Goal: Task Accomplishment & Management: Complete application form

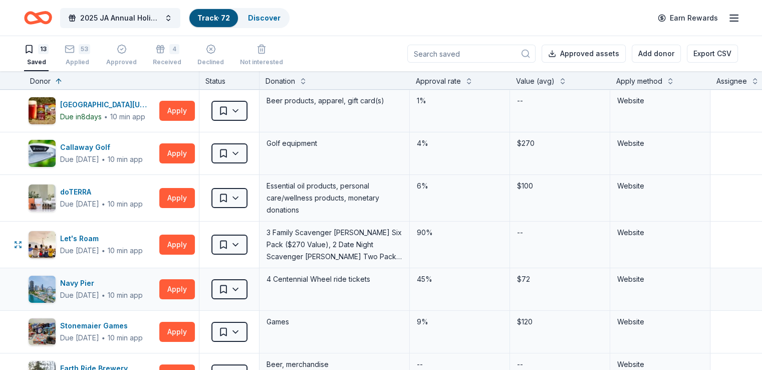
drag, startPoint x: 289, startPoint y: 260, endPoint x: 294, endPoint y: 268, distance: 9.2
click at [90, 64] on div "Applied" at bounding box center [78, 62] width 26 height 8
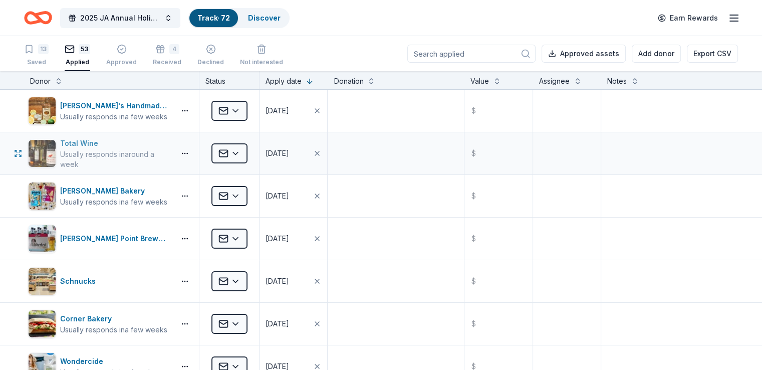
click at [100, 144] on div "Total Wine" at bounding box center [115, 143] width 111 height 12
click at [248, 154] on html "2025 JA Annual Holiday Auction Track · 72 Discover Earn Rewards 13 Saved 53 App…" at bounding box center [381, 185] width 762 height 370
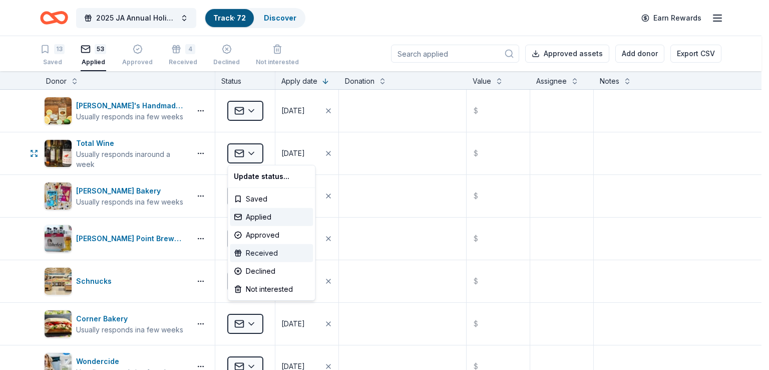
click at [277, 246] on div "Received" at bounding box center [271, 253] width 83 height 18
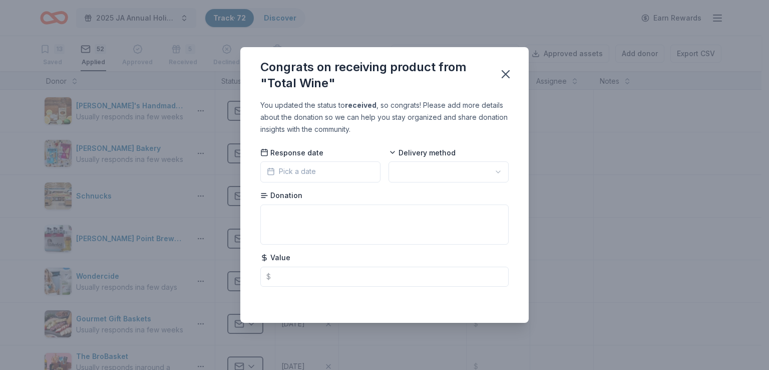
click at [336, 199] on div "Donation" at bounding box center [384, 217] width 248 height 54
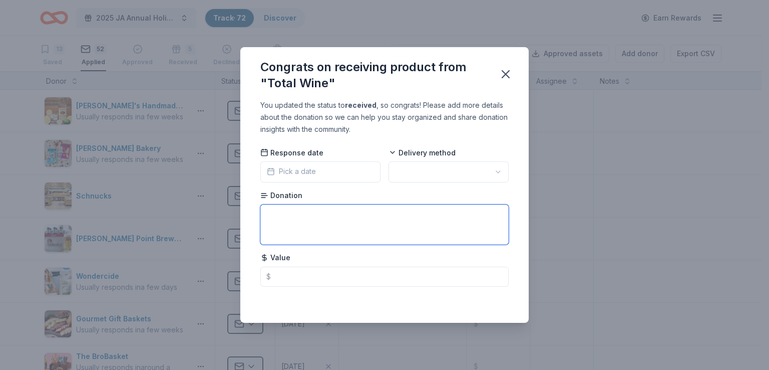
click at [321, 221] on textarea at bounding box center [384, 224] width 248 height 40
paste textarea "30% discount AND purchase our Spirits Direct spirits with a 10% discount."
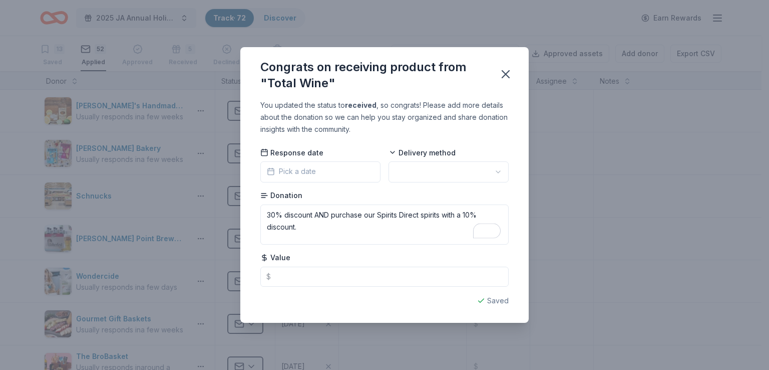
click at [409, 197] on div "Donation 30% discount AND purchase our Spirits Direct spirits with a 10% discou…" at bounding box center [384, 217] width 248 height 54
click at [343, 184] on div "Response date Pick a date Delivery method Donation 30% discount AND purchase ou…" at bounding box center [384, 216] width 248 height 139
click at [422, 173] on html "2025 JA Annual Holiday Auction Track · 72 Discover Earn Rewards 13 Saved 52 App…" at bounding box center [384, 185] width 769 height 370
click at [402, 191] on div "Donation 30% discount AND purchase our Spirits Direct spirits with a 10% discou…" at bounding box center [384, 217] width 248 height 54
click at [408, 174] on html "2025 JA Annual Holiday Auction Track · 72 Discover Earn Rewards 13 Saved 52 App…" at bounding box center [384, 185] width 769 height 370
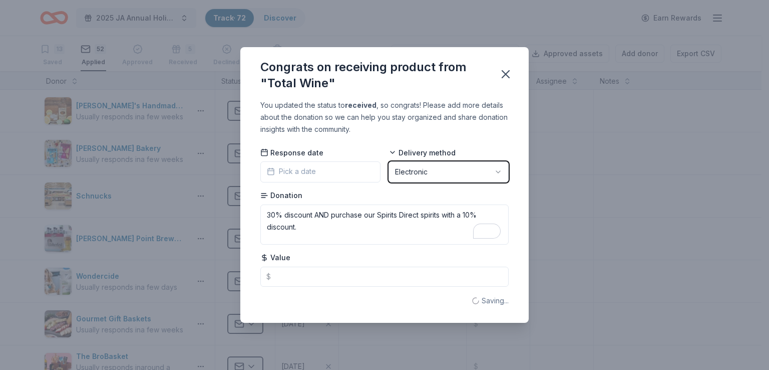
click at [408, 174] on html "2025 JA Annual Holiday Auction Track · 72 Discover Earn Rewards 13 Saved 52 App…" at bounding box center [384, 185] width 769 height 370
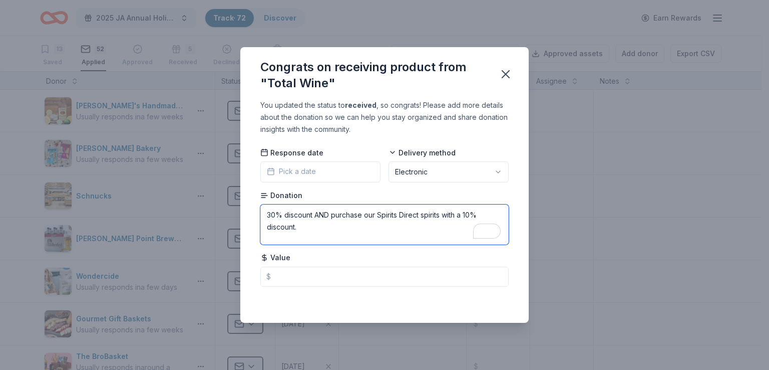
click at [266, 220] on textarea "30% discount AND purchase our Spirits Direct spirits with a 10% discount." at bounding box center [384, 224] width 248 height 40
click at [309, 217] on textarea "30% discount AND purchase our Spirits Direct spirits with a 10% discount." at bounding box center [384, 224] width 248 height 40
click at [401, 213] on textarea "30% discount on wine AND purchase our Spirits Direct spirits with a 10% discoun…" at bounding box center [384, 224] width 248 height 40
type textarea "30% discount on wine AND purchase Spirits Direct spirits with a 10% discount."
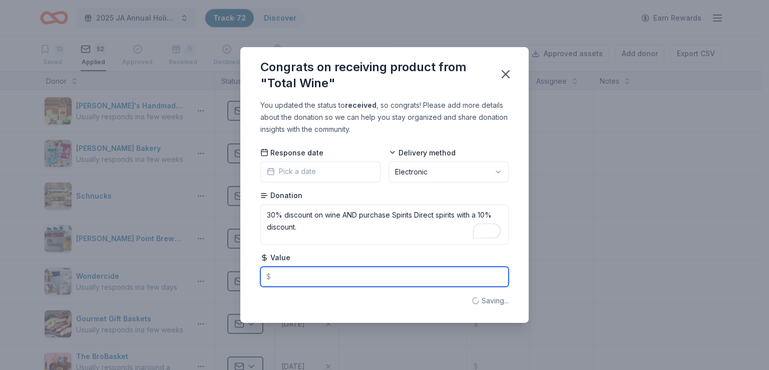
click at [369, 275] on input "text" at bounding box center [384, 276] width 248 height 20
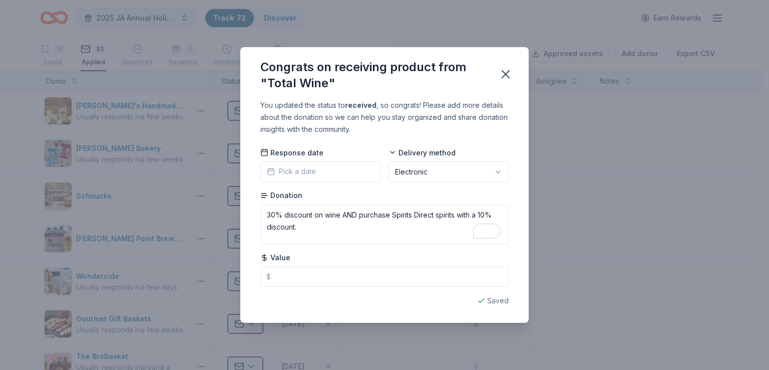
click at [375, 256] on div "Value $" at bounding box center [384, 269] width 248 height 34
click at [518, 81] on div "Congrats on receiving product from "Total Wine"" at bounding box center [384, 73] width 289 height 52
click at [559, 76] on div "Congrats on receiving product from "Total Wine" You updated the status to recei…" at bounding box center [384, 185] width 769 height 370
click at [507, 74] on icon "button" at bounding box center [506, 74] width 14 height 14
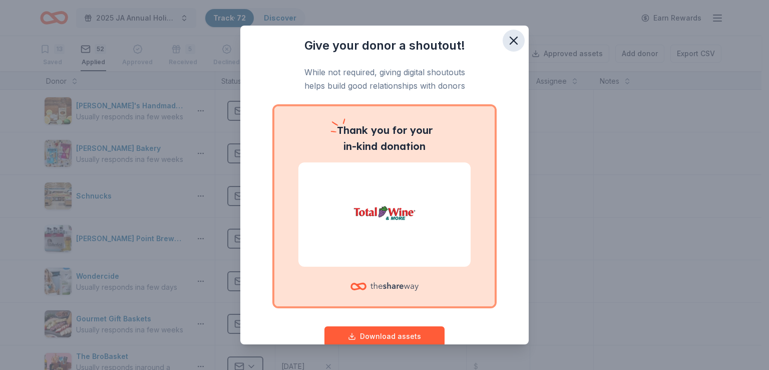
click at [511, 44] on icon "button" at bounding box center [514, 41] width 14 height 14
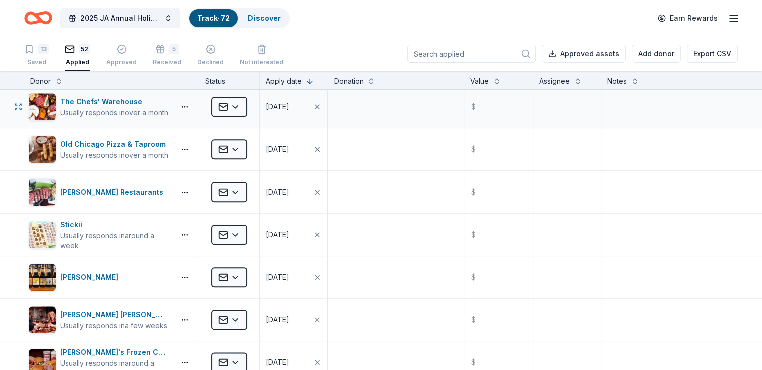
scroll to position [1152, 0]
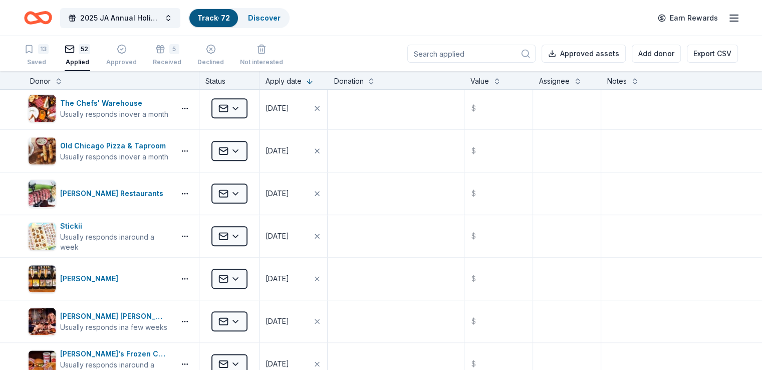
click at [197, 68] on div "13 Saved 52 Applied Approved 5 Received Declined Not interested" at bounding box center [153, 55] width 259 height 31
click at [172, 60] on div "Received" at bounding box center [167, 62] width 29 height 8
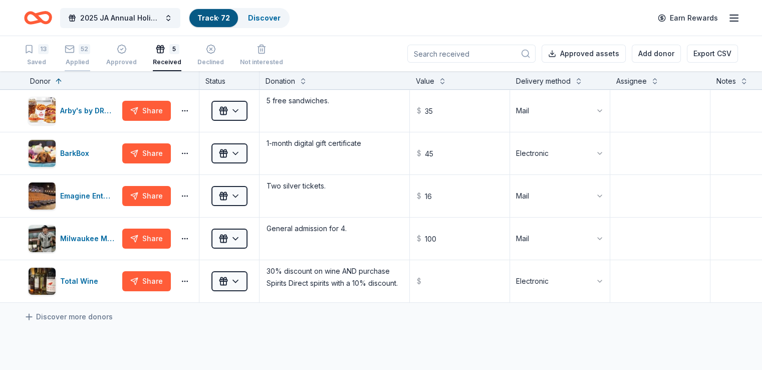
click at [90, 62] on div "Applied" at bounding box center [78, 62] width 26 height 8
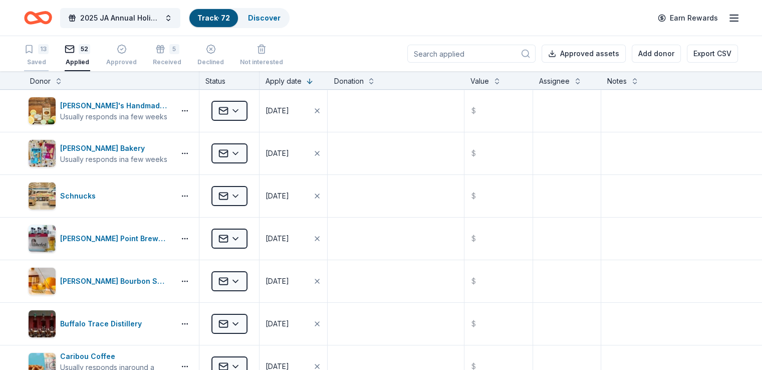
click at [49, 59] on div "Saved" at bounding box center [36, 62] width 25 height 8
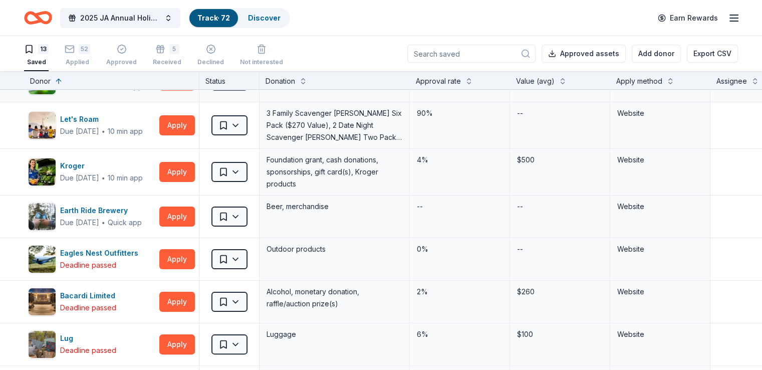
scroll to position [253, 0]
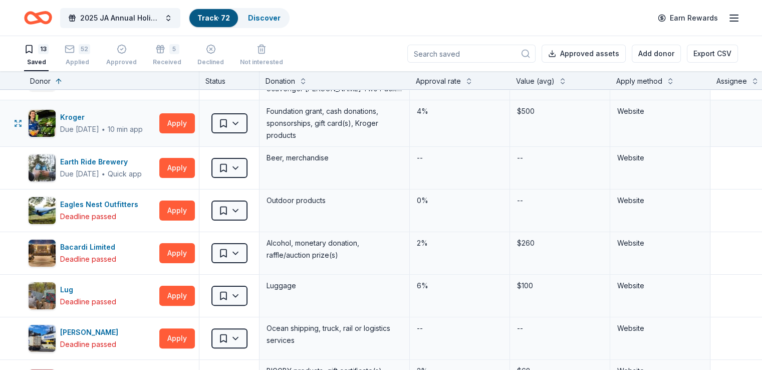
drag, startPoint x: 419, startPoint y: 135, endPoint x: 466, endPoint y: 136, distance: 47.1
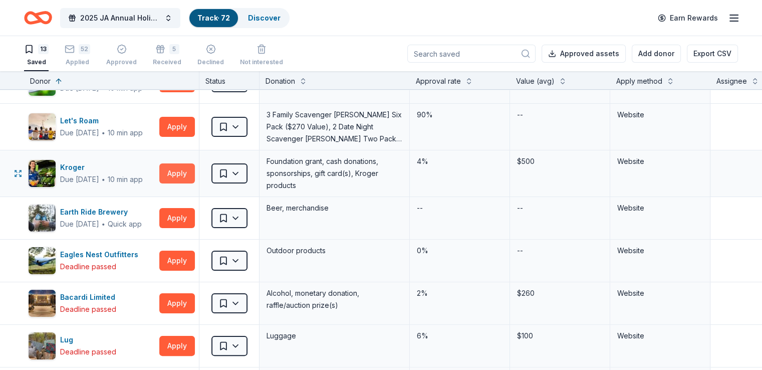
click at [195, 173] on button "Apply" at bounding box center [177, 173] width 36 height 20
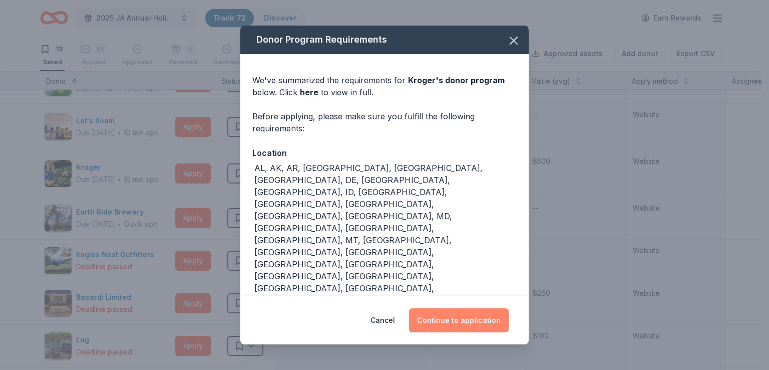
click at [444, 320] on button "Continue to application" at bounding box center [459, 320] width 100 height 24
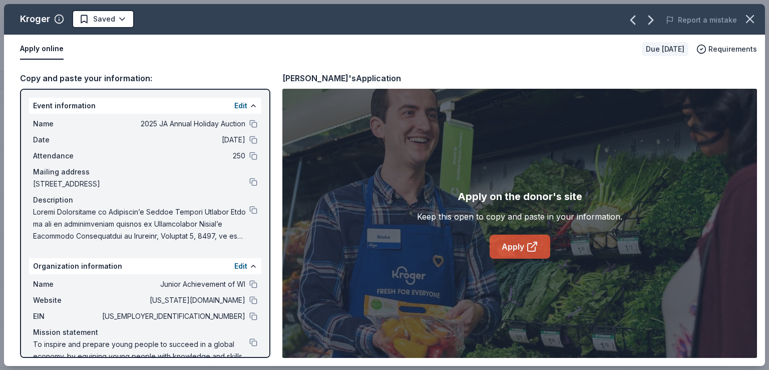
click at [498, 248] on link "Apply" at bounding box center [520, 246] width 61 height 24
click at [0, 85] on div "Kroger Saved Report a mistake Apply online Due in 25 days Requirements Copy and…" at bounding box center [384, 185] width 769 height 370
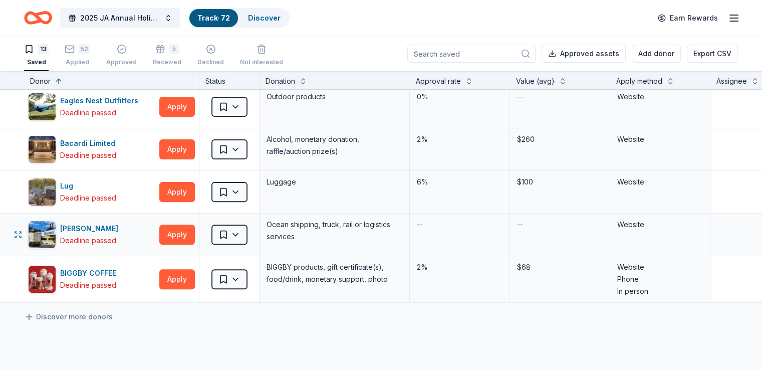
scroll to position [333, 0]
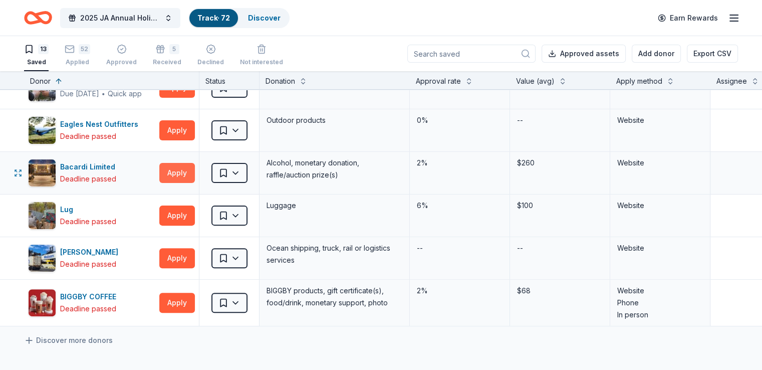
click at [182, 174] on button "Apply" at bounding box center [177, 173] width 36 height 20
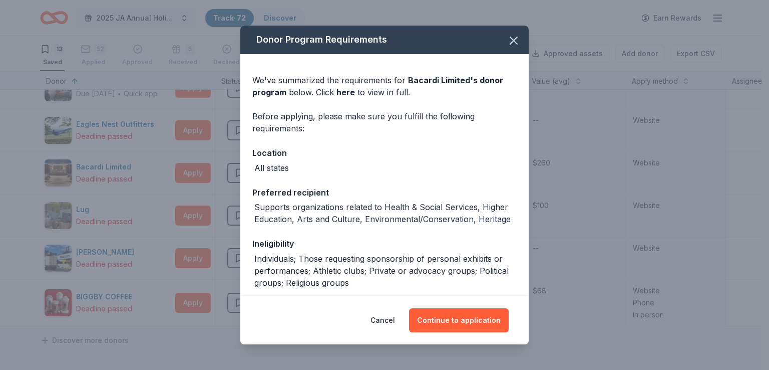
click at [459, 305] on div "Cancel Continue to application" at bounding box center [384, 320] width 289 height 48
click at [468, 315] on button "Continue to application" at bounding box center [459, 320] width 100 height 24
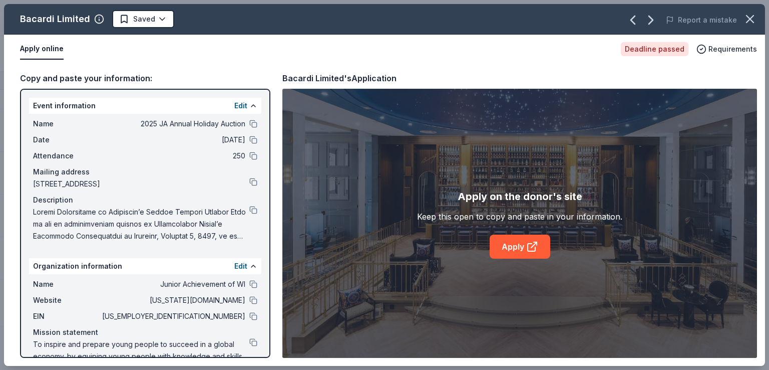
click at [505, 264] on div "Apply on the donor's site Keep this open to copy and paste in your information.…" at bounding box center [520, 223] width 475 height 269
click at [508, 244] on link "Apply" at bounding box center [520, 246] width 61 height 24
click at [0, 64] on div "Bacardi Limited Saved Report a mistake Apply online Deadline passed Requirement…" at bounding box center [384, 185] width 769 height 370
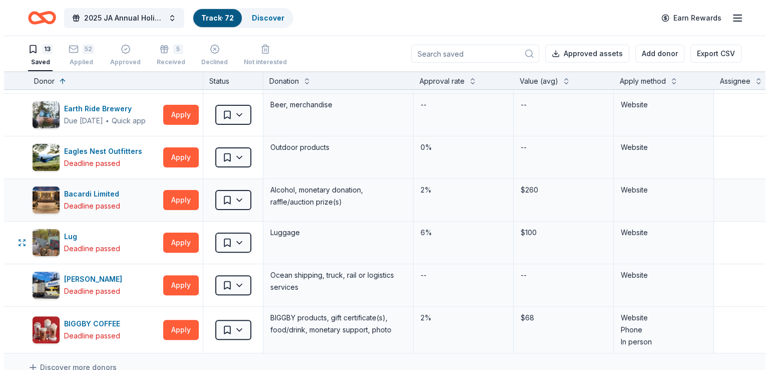
scroll to position [283, 0]
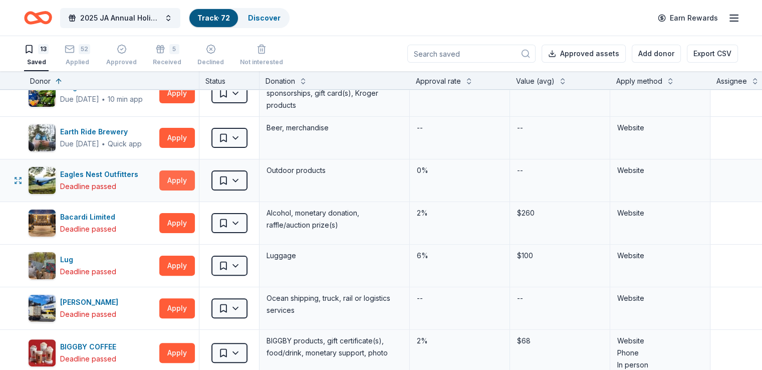
click at [195, 176] on button "Apply" at bounding box center [177, 180] width 36 height 20
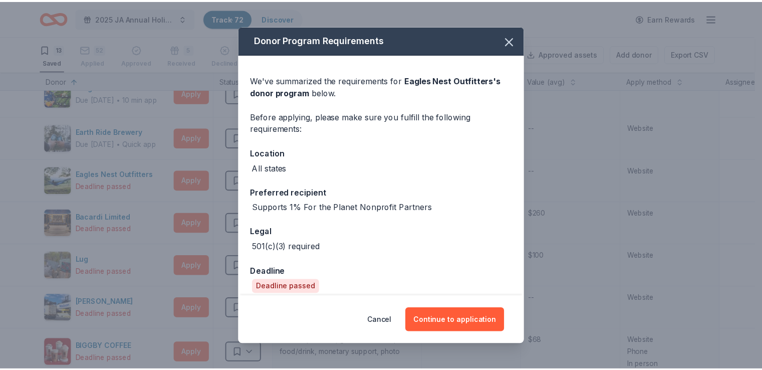
scroll to position [10, 0]
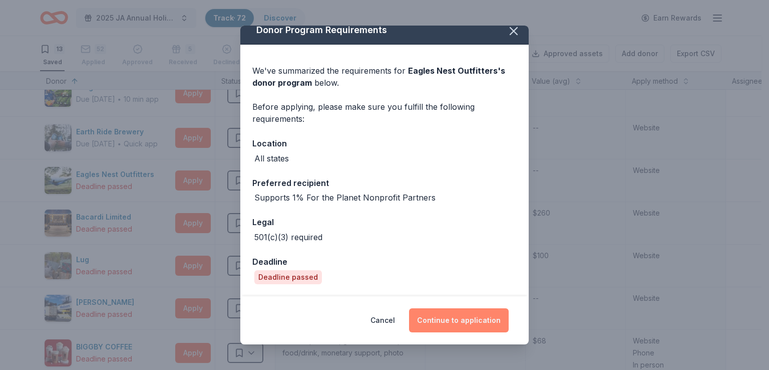
click at [454, 319] on button "Continue to application" at bounding box center [459, 320] width 100 height 24
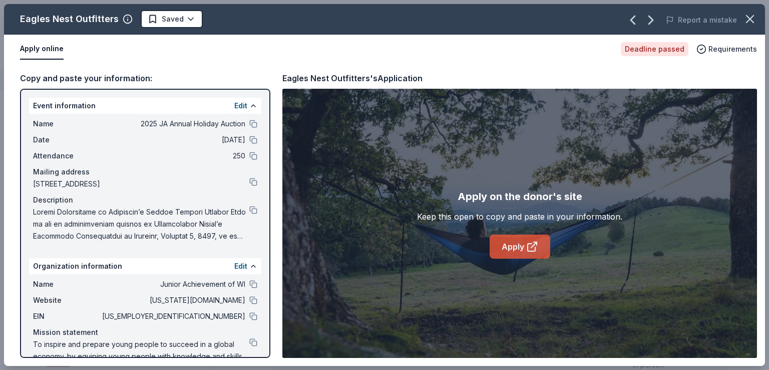
click at [527, 256] on link "Apply" at bounding box center [520, 246] width 61 height 24
click at [0, 149] on div "Eagles Nest Outfitters Saved Report a mistake Apply online Deadline passed Requ…" at bounding box center [384, 185] width 769 height 370
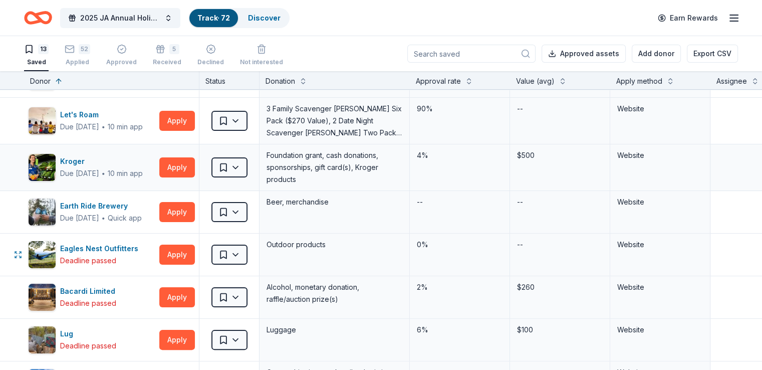
scroll to position [185, 0]
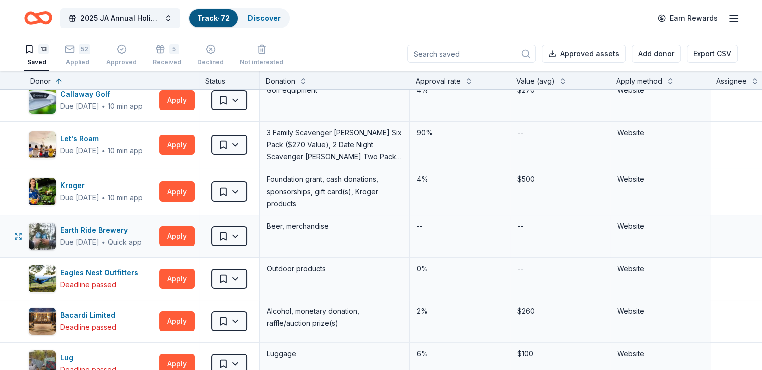
click at [186, 251] on div "Earth Ride Brewery Due in 25 days ∙ Quick app Apply" at bounding box center [111, 236] width 175 height 42
click at [186, 248] on div "Earth Ride Brewery Due in 25 days ∙ Quick app Apply" at bounding box center [111, 236] width 175 height 42
click at [187, 247] on div "Earth Ride Brewery Due in 25 days ∙ Quick app Apply" at bounding box center [111, 236] width 175 height 42
click at [193, 237] on button "Apply" at bounding box center [177, 236] width 36 height 20
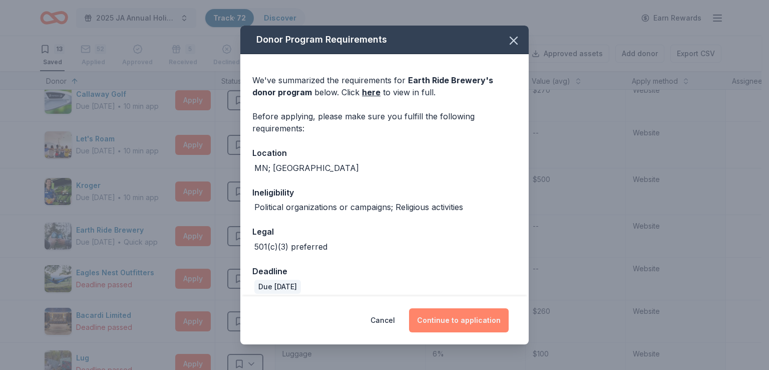
click at [460, 308] on button "Continue to application" at bounding box center [459, 320] width 100 height 24
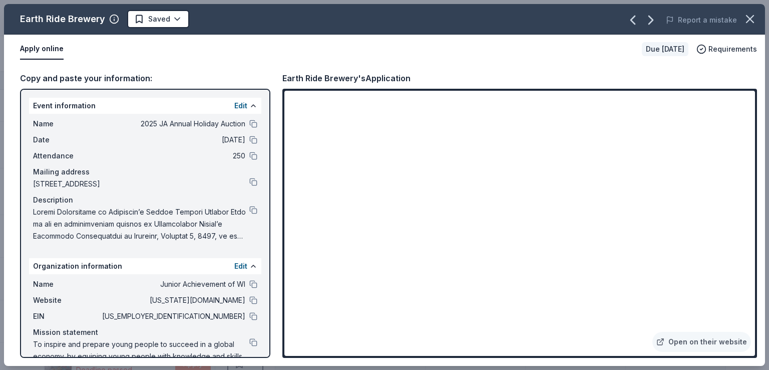
click at [0, 42] on div "Earth Ride Brewery Saved Report a mistake Apply online Due in 25 days Requireme…" at bounding box center [384, 185] width 769 height 370
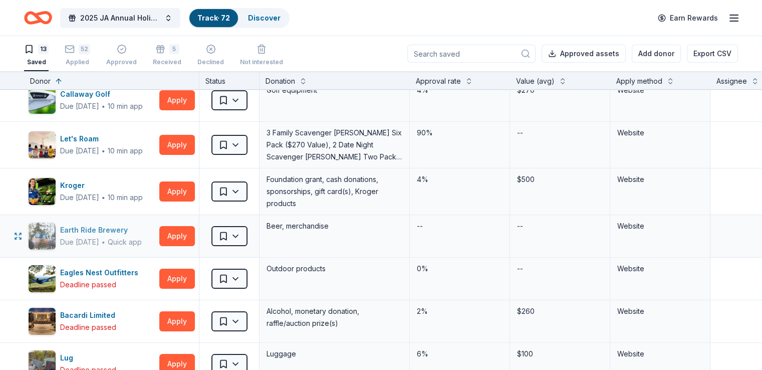
drag, startPoint x: 156, startPoint y: 228, endPoint x: 86, endPoint y: 232, distance: 70.7
click at [86, 232] on div "Earth Ride Brewery" at bounding box center [101, 230] width 82 height 12
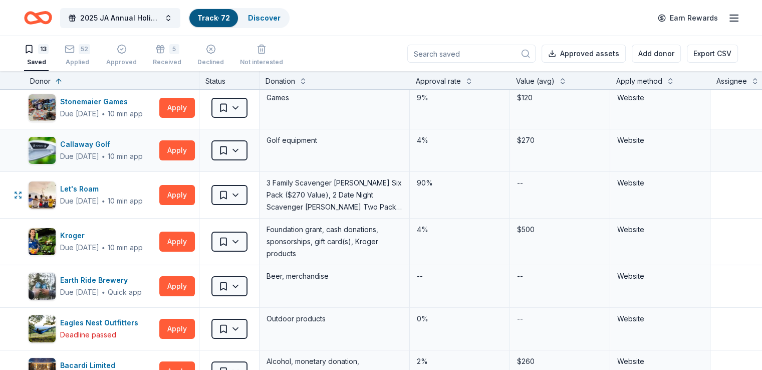
scroll to position [0, 0]
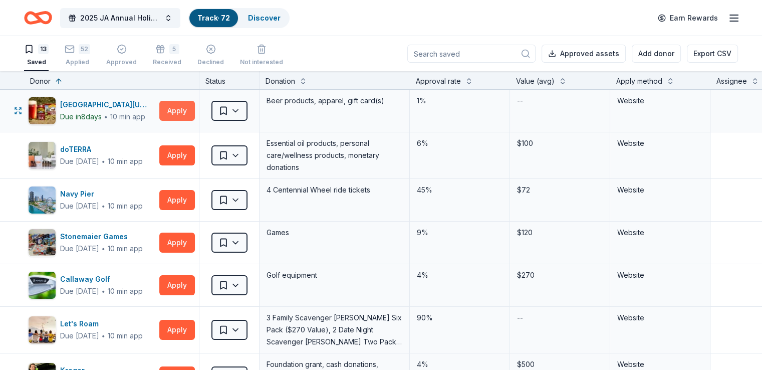
click at [178, 108] on button "Apply" at bounding box center [177, 111] width 36 height 20
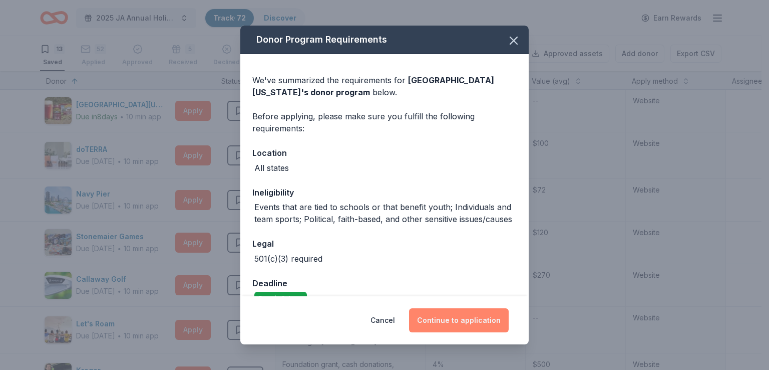
click at [507, 323] on button "Continue to application" at bounding box center [459, 320] width 100 height 24
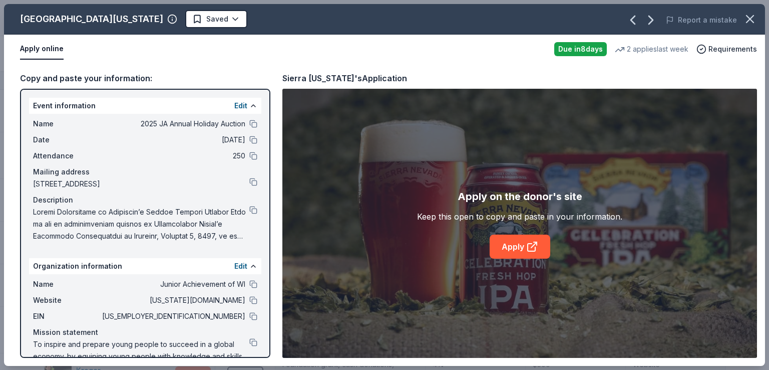
click at [527, 265] on div "Apply on the donor's site Keep this open to copy and paste in your information.…" at bounding box center [520, 223] width 475 height 269
click at [529, 250] on icon at bounding box center [532, 247] width 8 height 8
click at [0, 175] on div "Sierra Nevada Saved Report a mistake Apply online Due in 8 days 2 applies last …" at bounding box center [384, 185] width 769 height 370
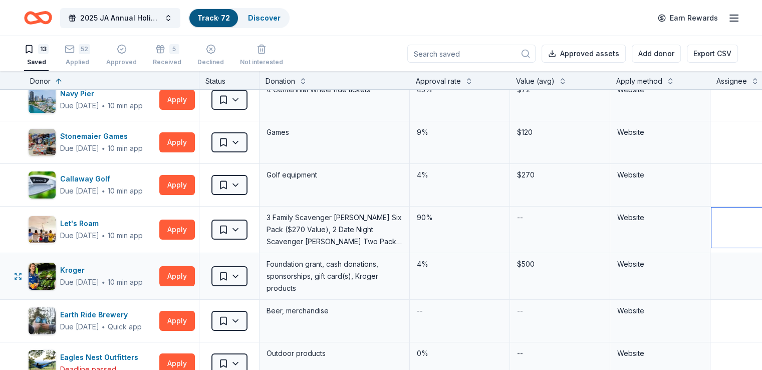
scroll to position [150, 0]
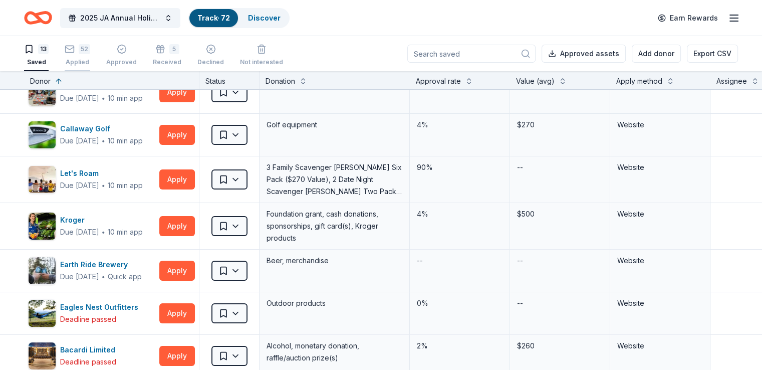
click at [85, 61] on div "Applied" at bounding box center [78, 62] width 26 height 8
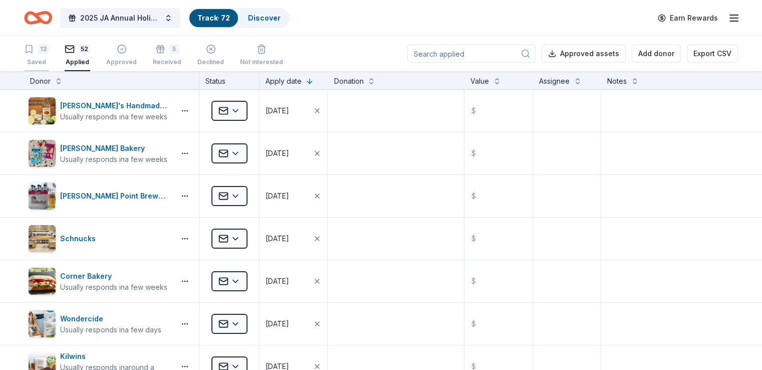
drag, startPoint x: 246, startPoint y: 194, endPoint x: 60, endPoint y: 65, distance: 226.4
click at [49, 65] on div "Saved" at bounding box center [36, 62] width 25 height 8
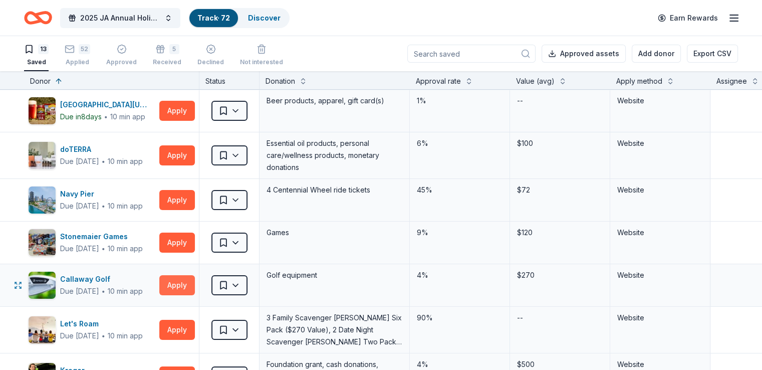
click at [189, 286] on button "Apply" at bounding box center [177, 285] width 36 height 20
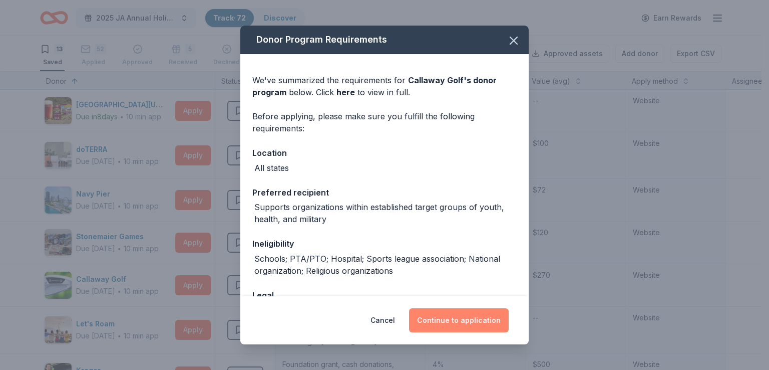
click at [467, 315] on button "Continue to application" at bounding box center [459, 320] width 100 height 24
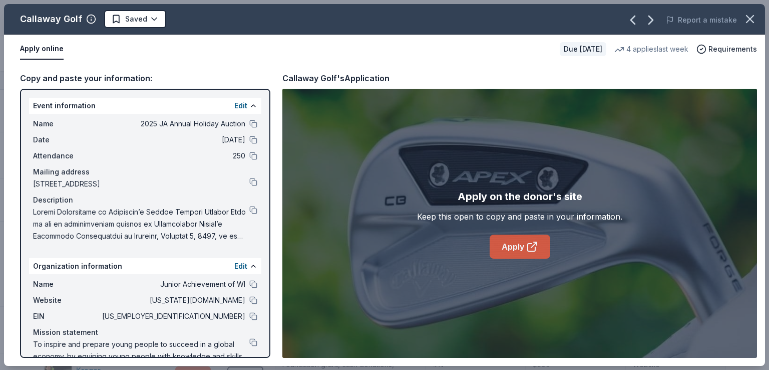
click at [493, 243] on link "Apply" at bounding box center [520, 246] width 61 height 24
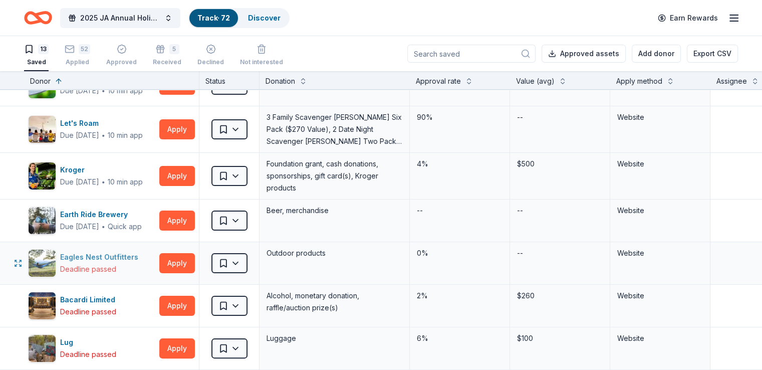
scroll to position [100, 0]
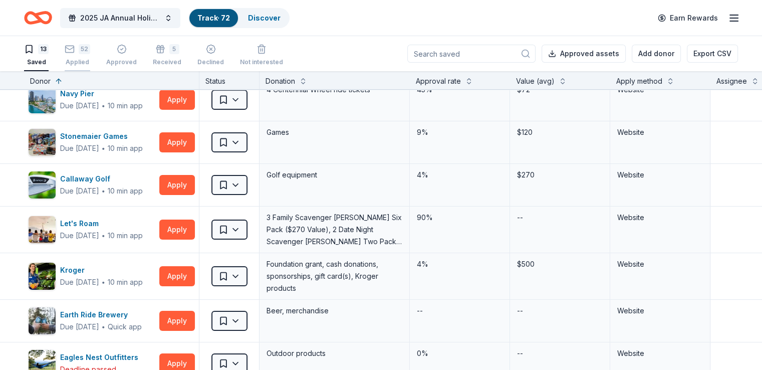
click at [90, 55] on div "52 Applied" at bounding box center [78, 55] width 26 height 22
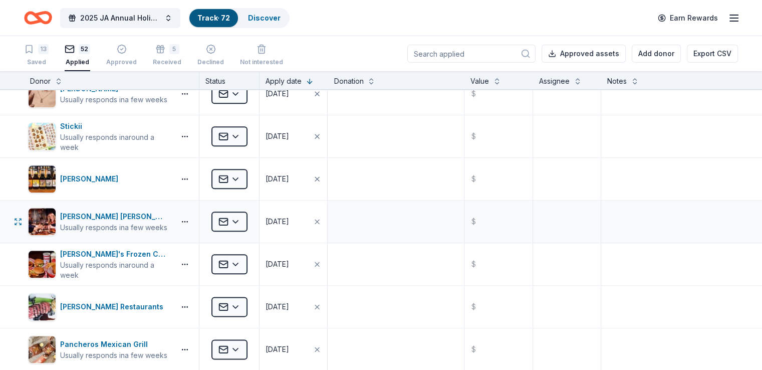
scroll to position [1102, 0]
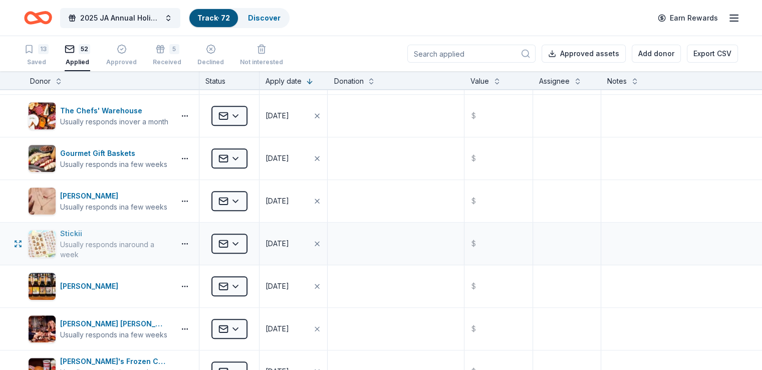
click at [140, 244] on div "Usually responds in around a week" at bounding box center [115, 249] width 111 height 20
click at [283, 26] on div "Discover" at bounding box center [264, 18] width 49 height 18
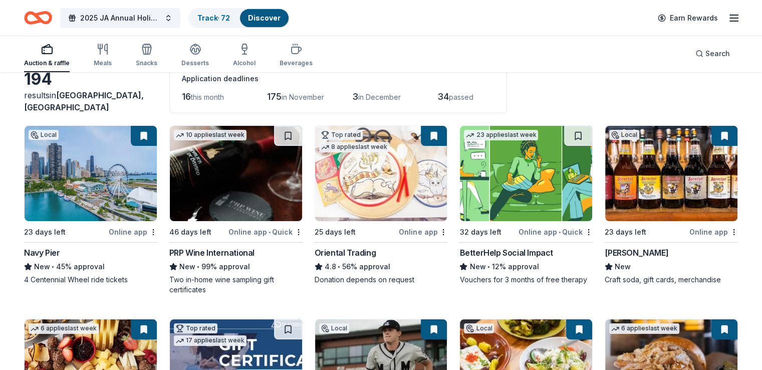
scroll to position [100, 0]
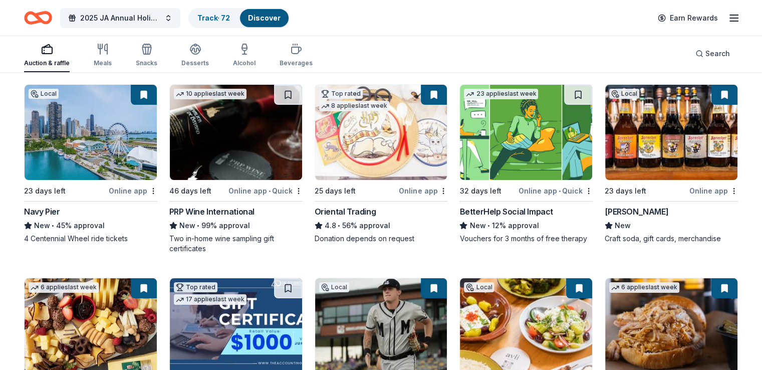
click at [220, 143] on img at bounding box center [236, 132] width 132 height 95
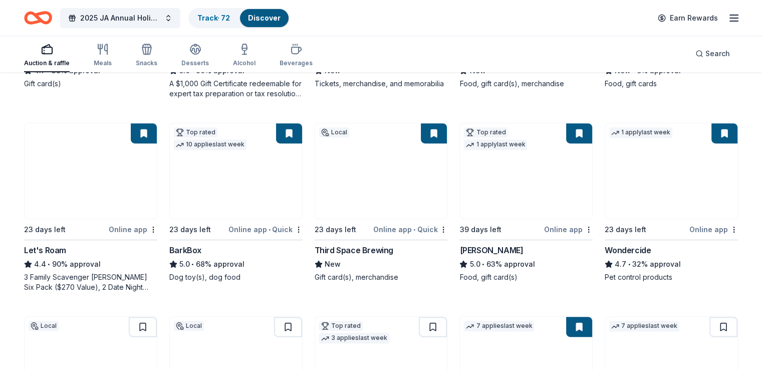
scroll to position [451, 0]
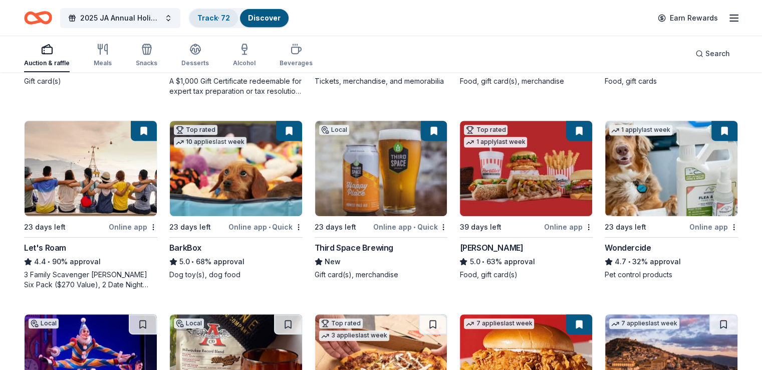
click at [210, 21] on div "Track · 72" at bounding box center [213, 18] width 49 height 18
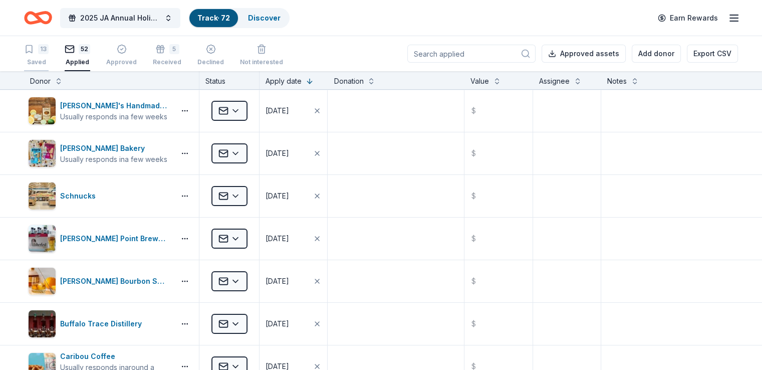
click at [49, 52] on div "13" at bounding box center [43, 49] width 11 height 10
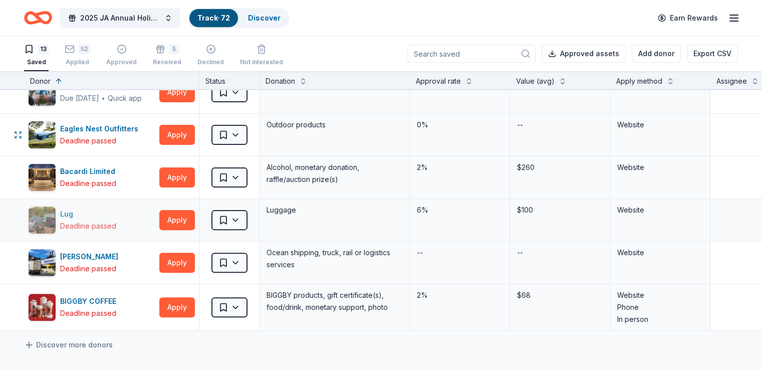
scroll to position [351, 0]
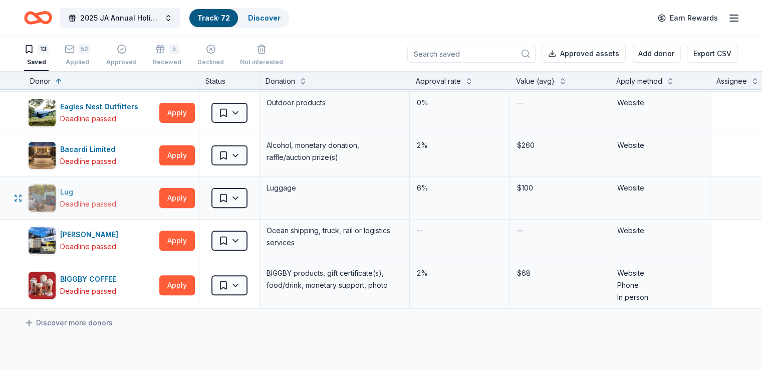
drag, startPoint x: 130, startPoint y: 205, endPoint x: 137, endPoint y: 206, distance: 7.1
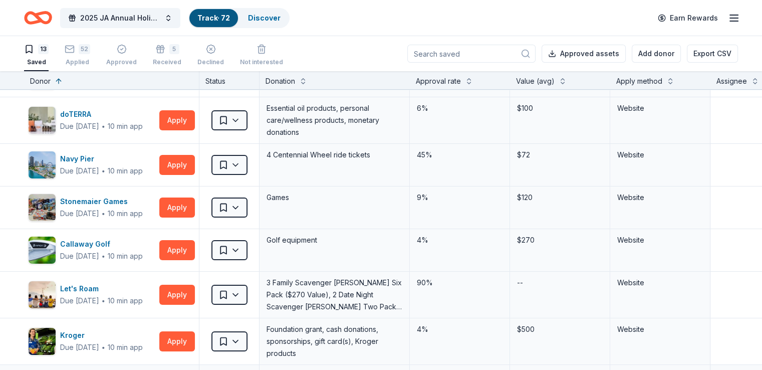
scroll to position [0, 0]
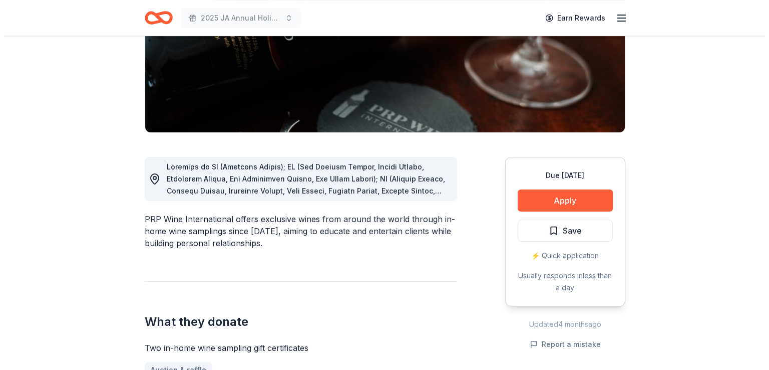
scroll to position [250, 0]
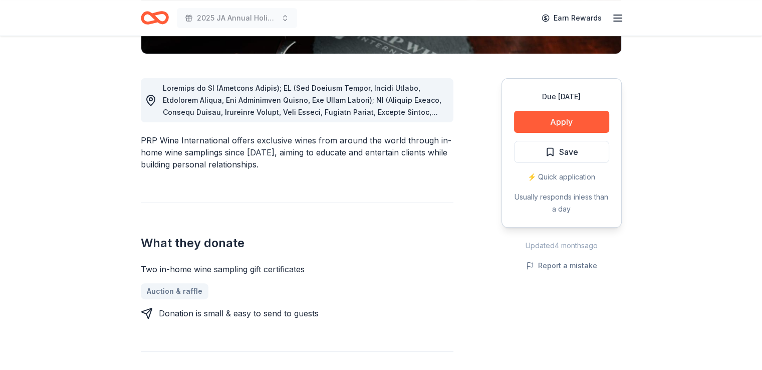
click at [357, 115] on span at bounding box center [304, 226] width 283 height 285
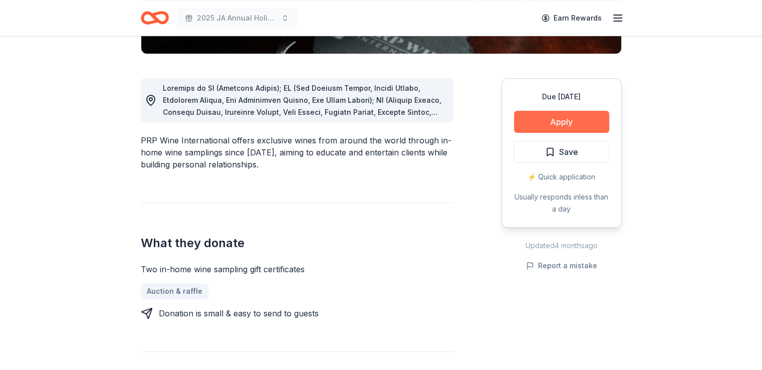
click at [550, 127] on button "Apply" at bounding box center [561, 122] width 95 height 22
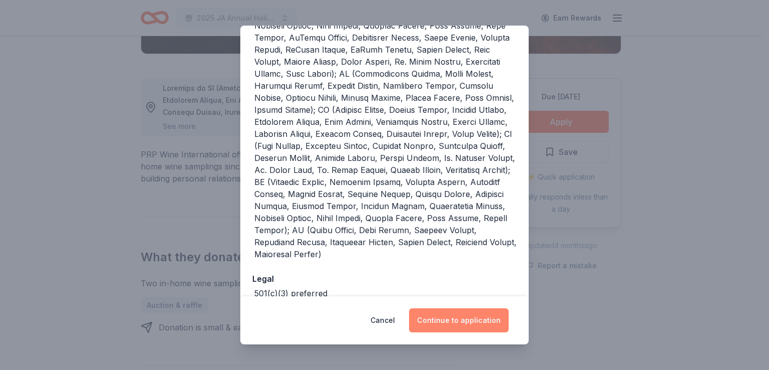
click at [457, 323] on button "Continue to application" at bounding box center [459, 320] width 100 height 24
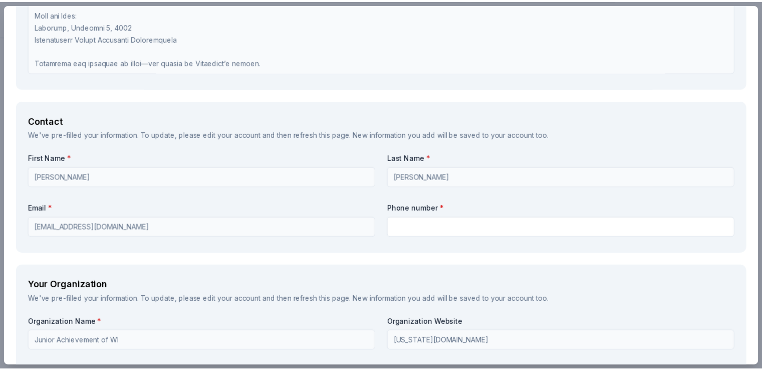
scroll to position [902, 0]
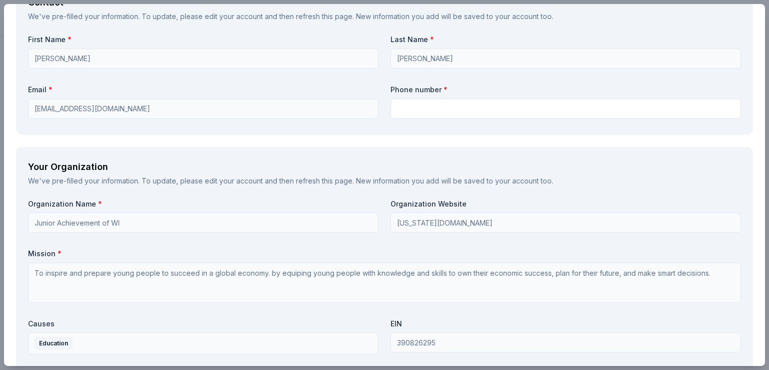
click at [0, 203] on div "PRP Wine International Save Report a mistake Due [DATE] 10 applies last week Re…" at bounding box center [384, 185] width 769 height 370
